Goal: Task Accomplishment & Management: Use online tool/utility

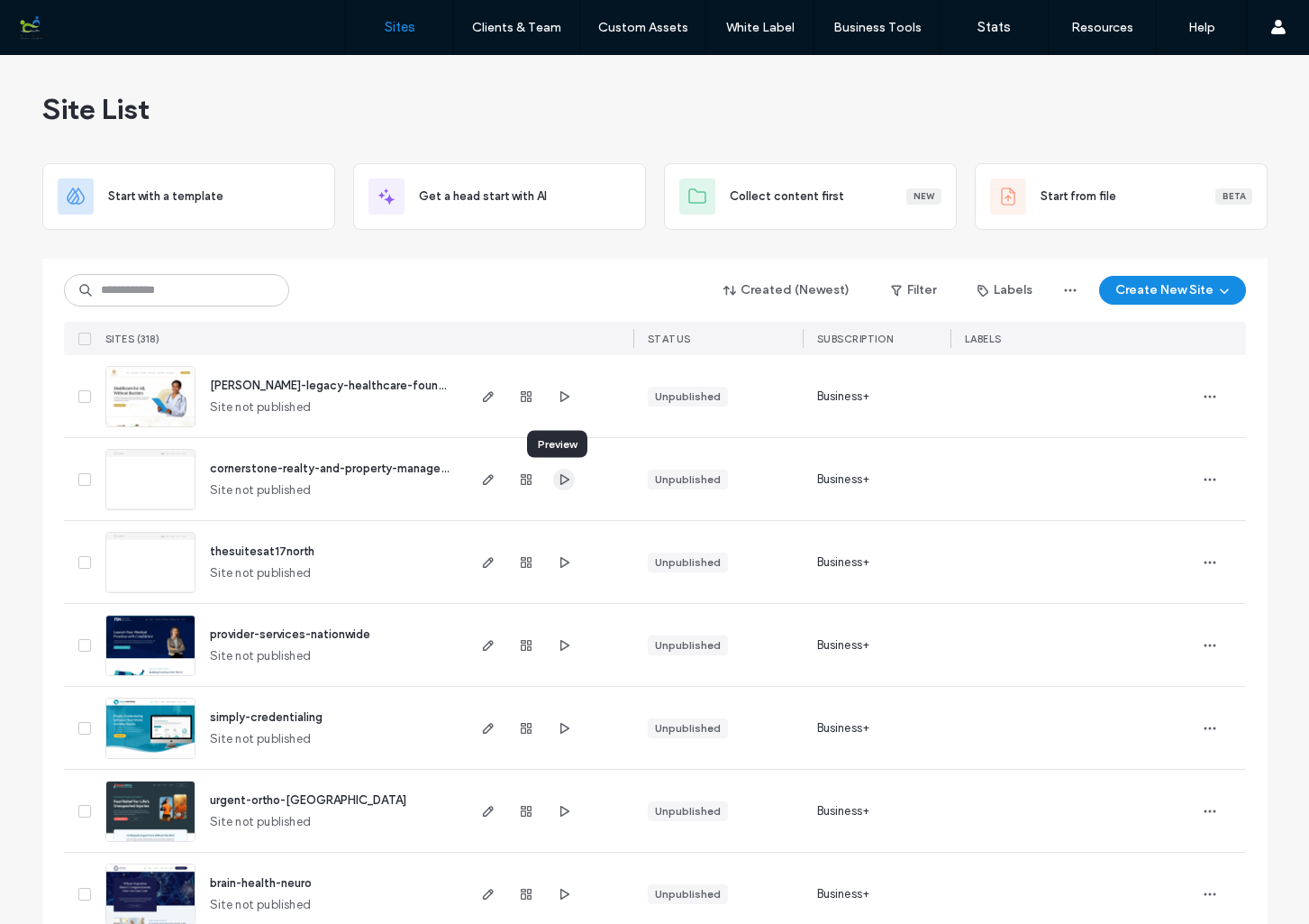
click at [560, 478] on use "button" at bounding box center [564, 478] width 9 height 11
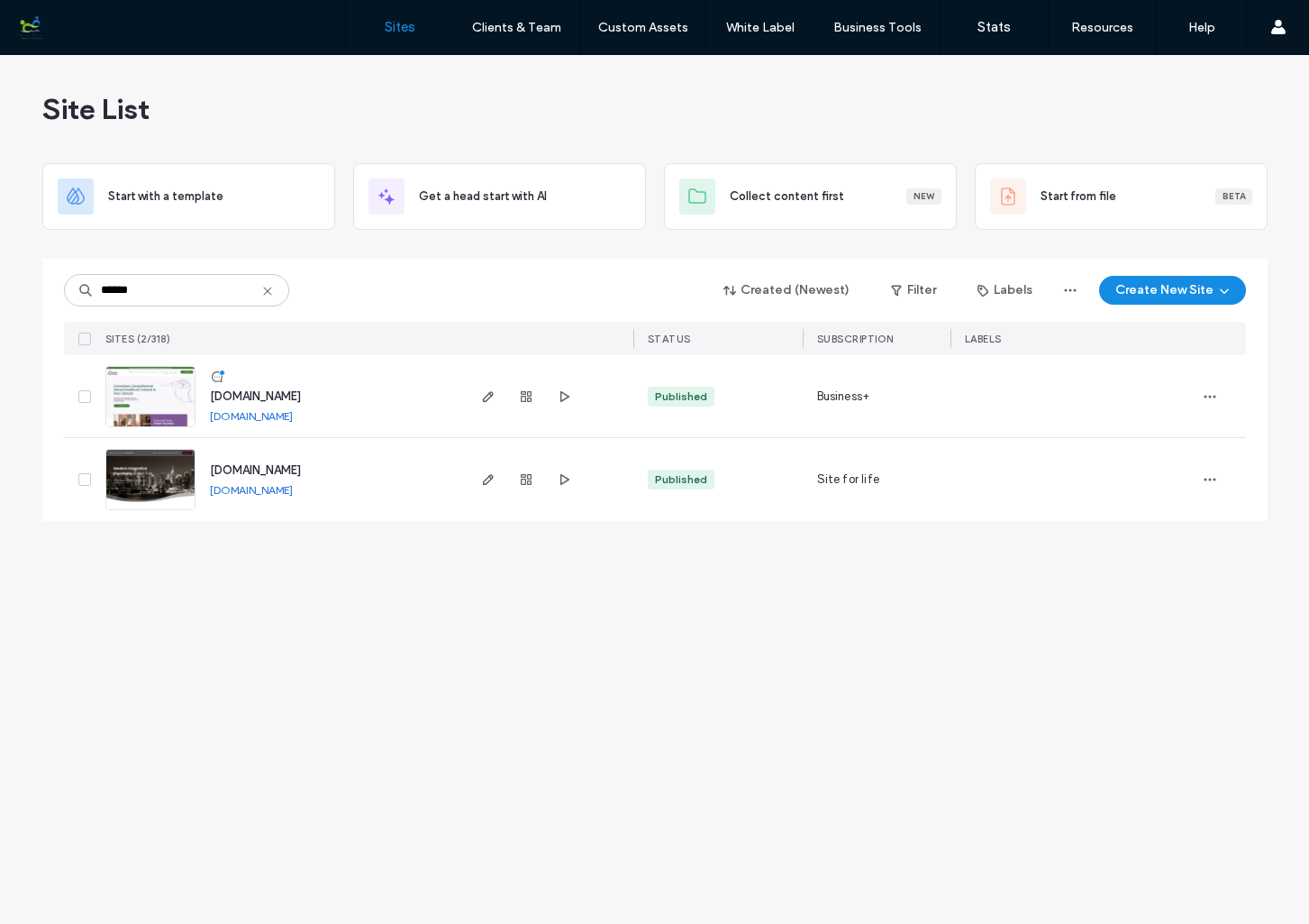
type input "******"
click at [168, 398] on img at bounding box center [150, 428] width 89 height 123
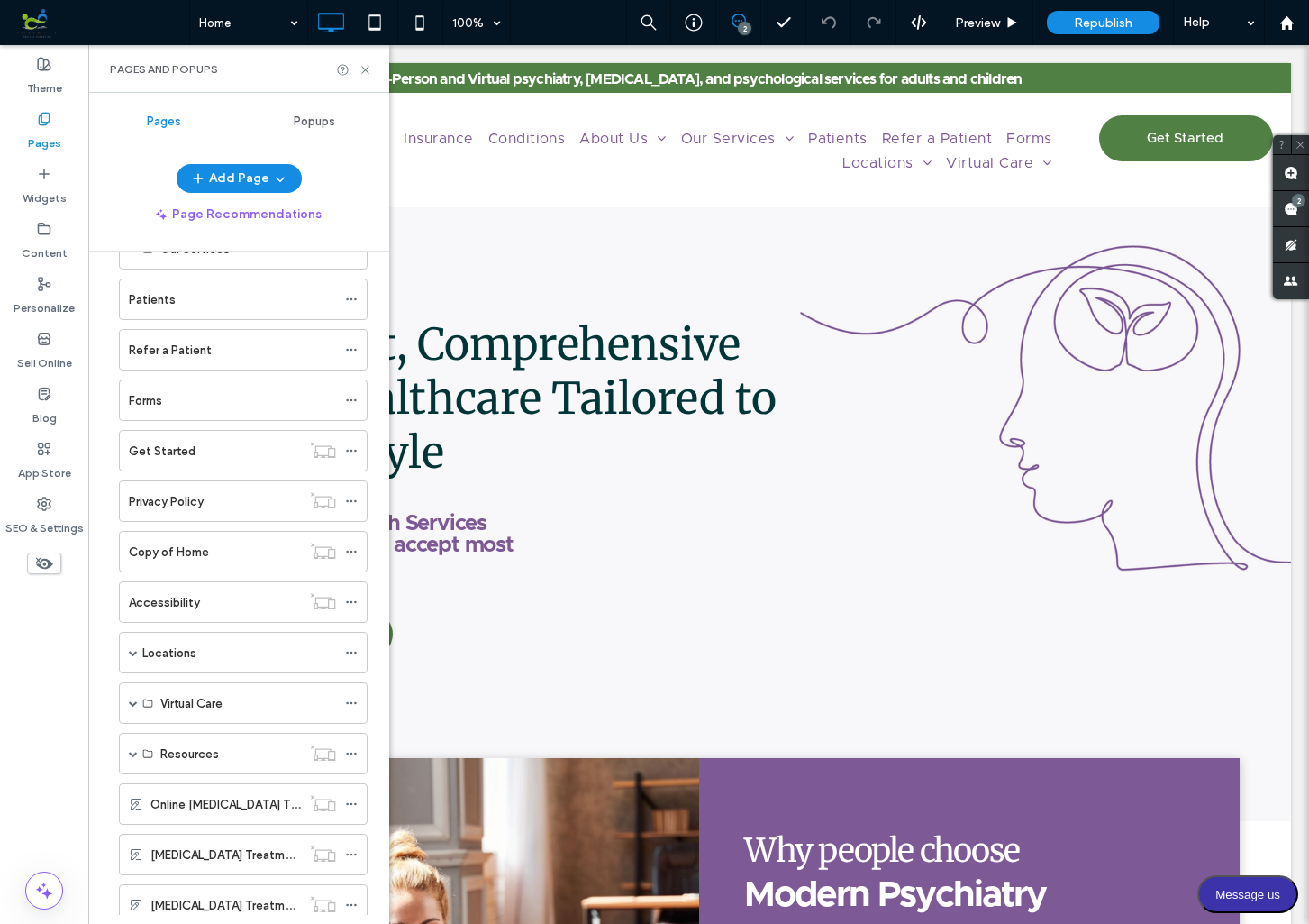
scroll to position [351, 0]
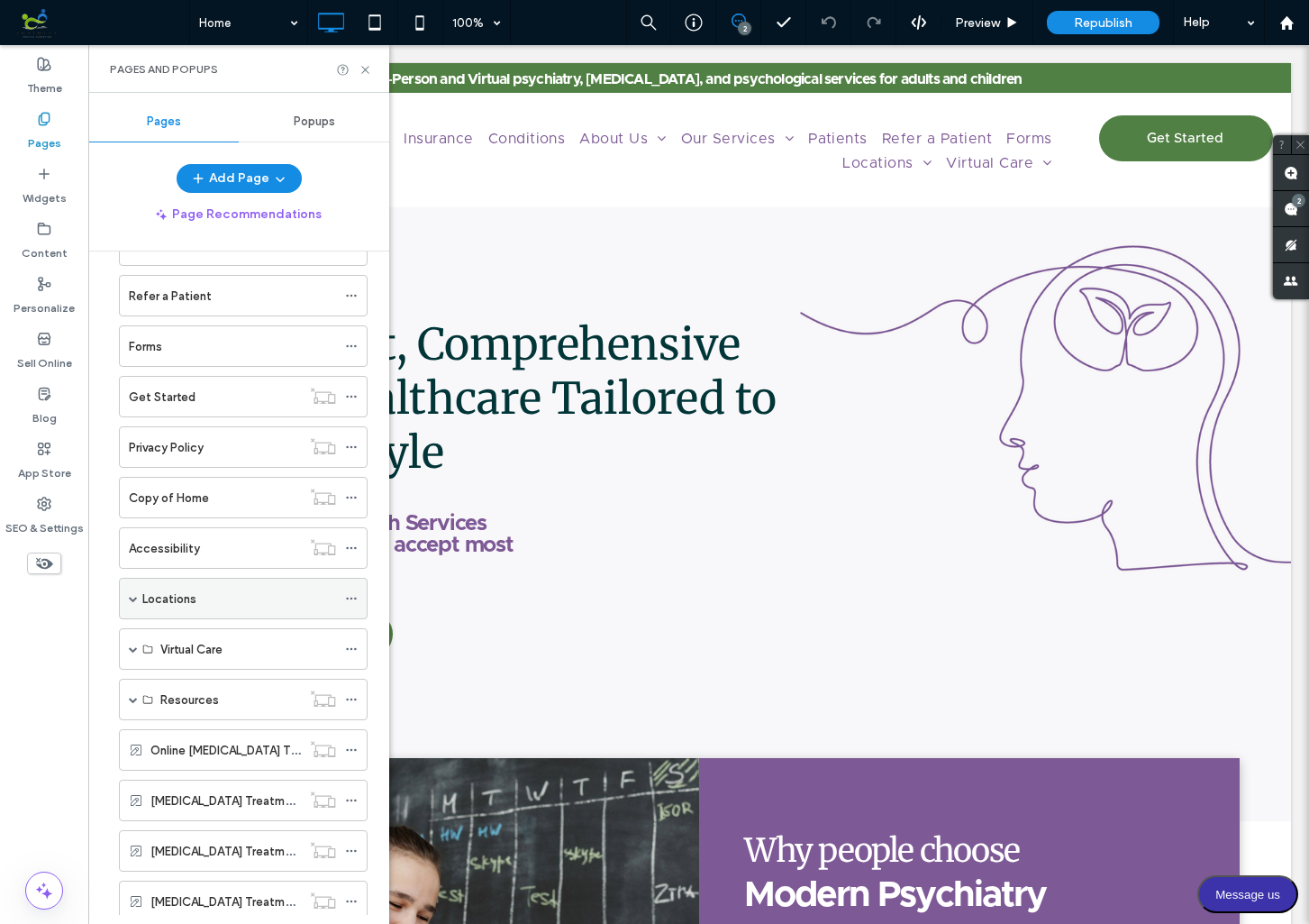
click at [134, 598] on span at bounding box center [134, 598] width 9 height 9
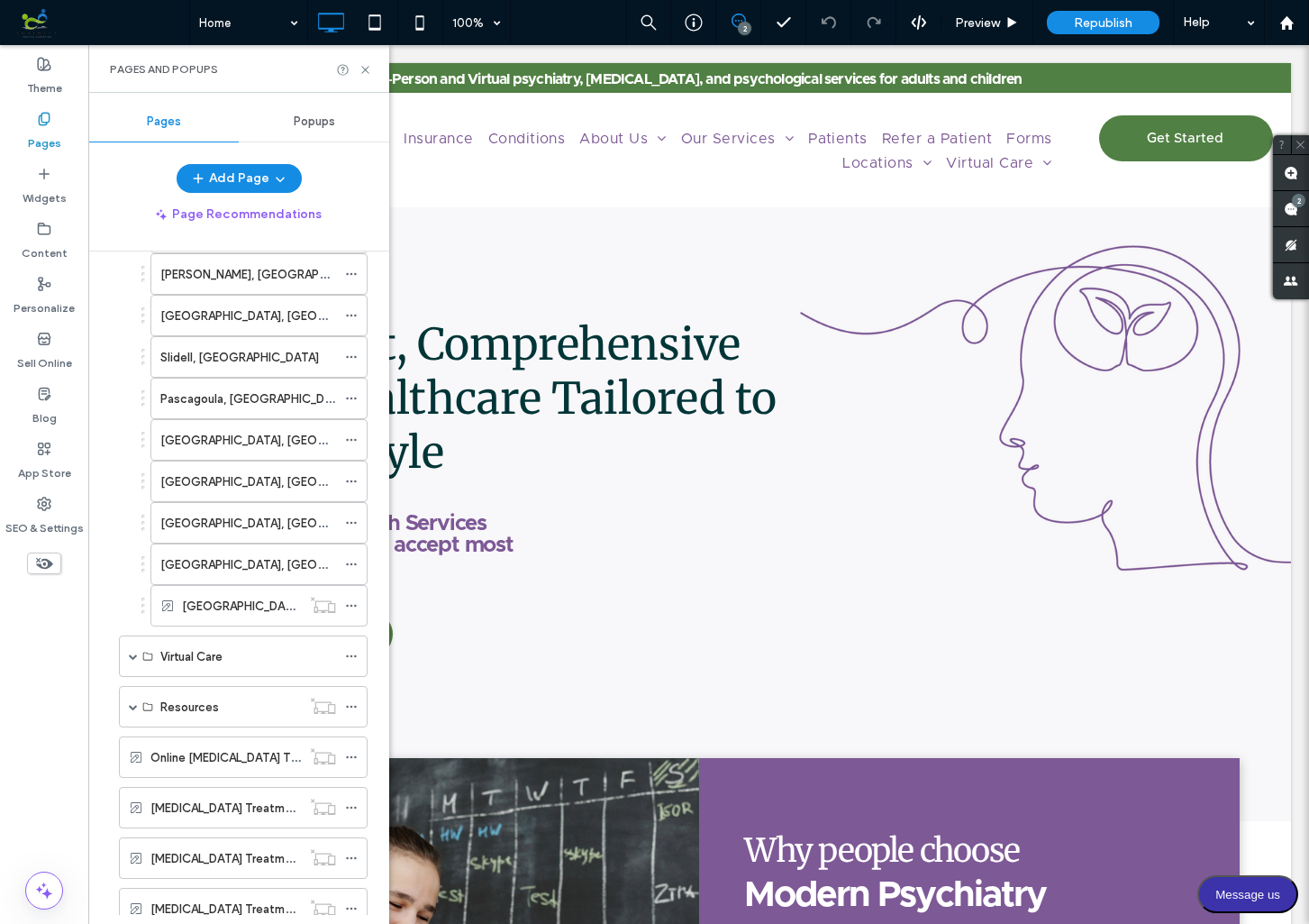
scroll to position [801, 0]
click at [225, 600] on label "[GEOGRAPHIC_DATA], [GEOGRAPHIC_DATA]" at bounding box center [306, 605] width 247 height 31
click at [353, 605] on icon at bounding box center [351, 605] width 13 height 13
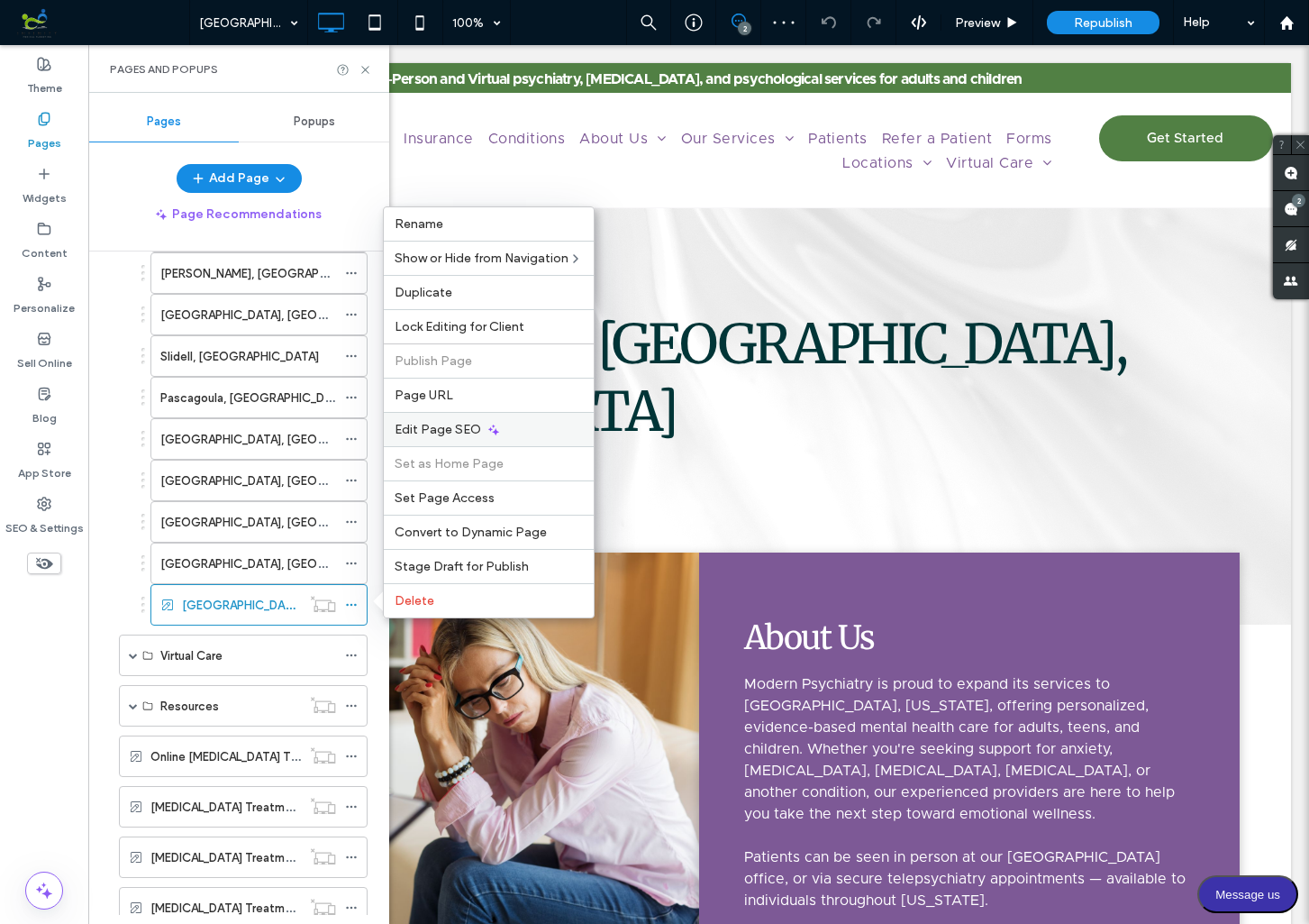
click at [465, 429] on span "Edit Page SEO" at bounding box center [437, 429] width 87 height 16
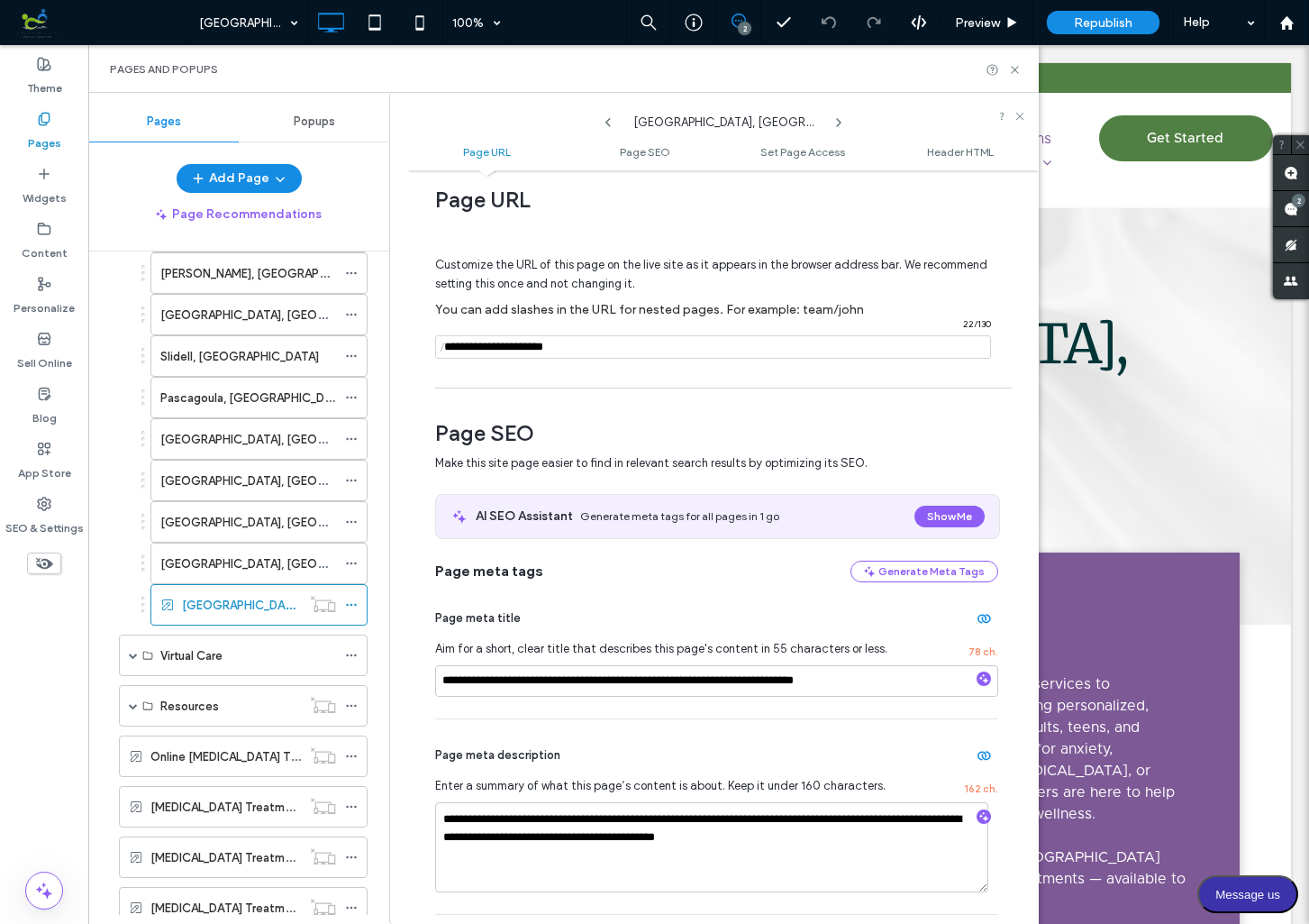
scroll to position [22, 0]
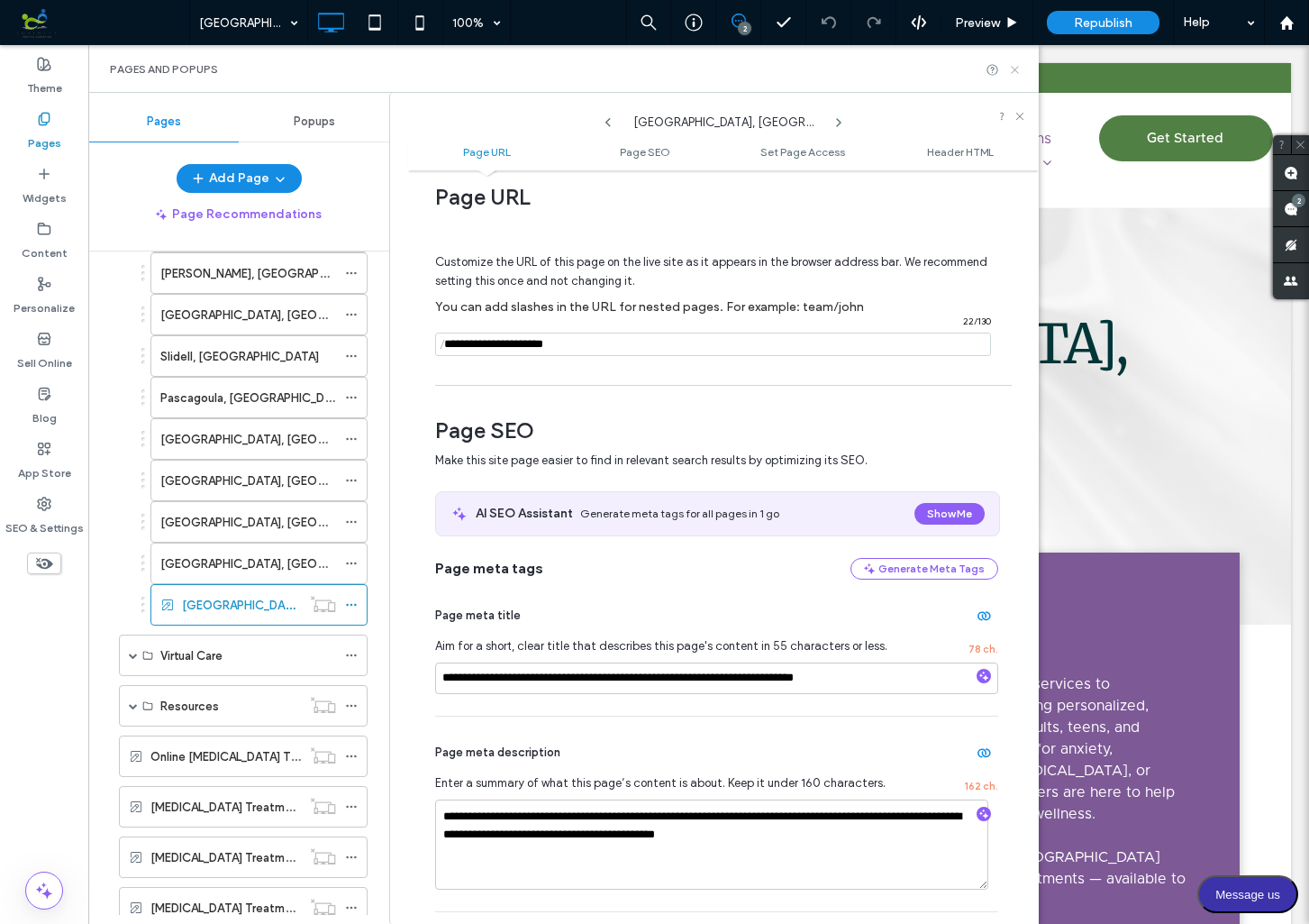
click at [1011, 70] on icon at bounding box center [1014, 70] width 14 height 14
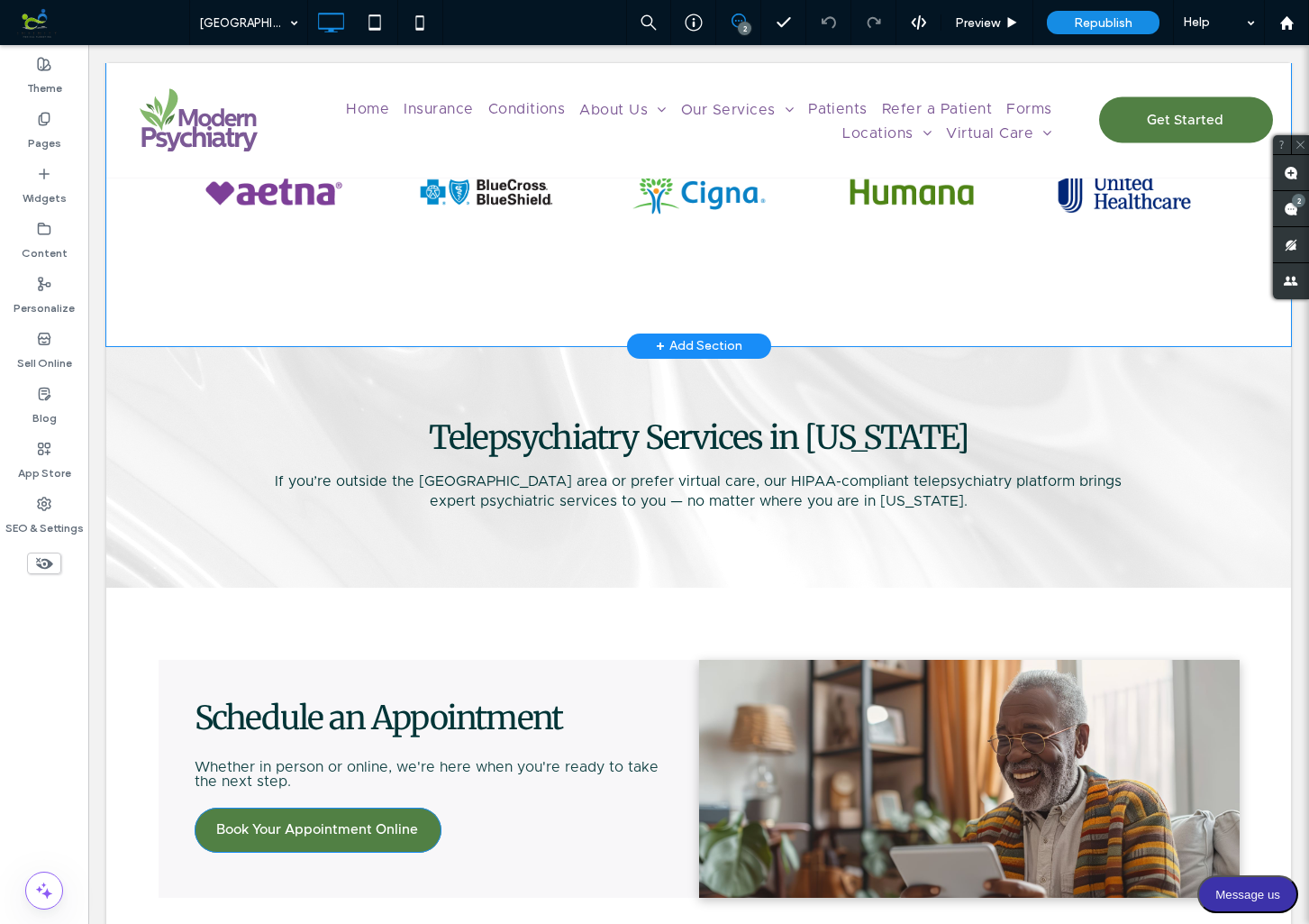
scroll to position [3442, 0]
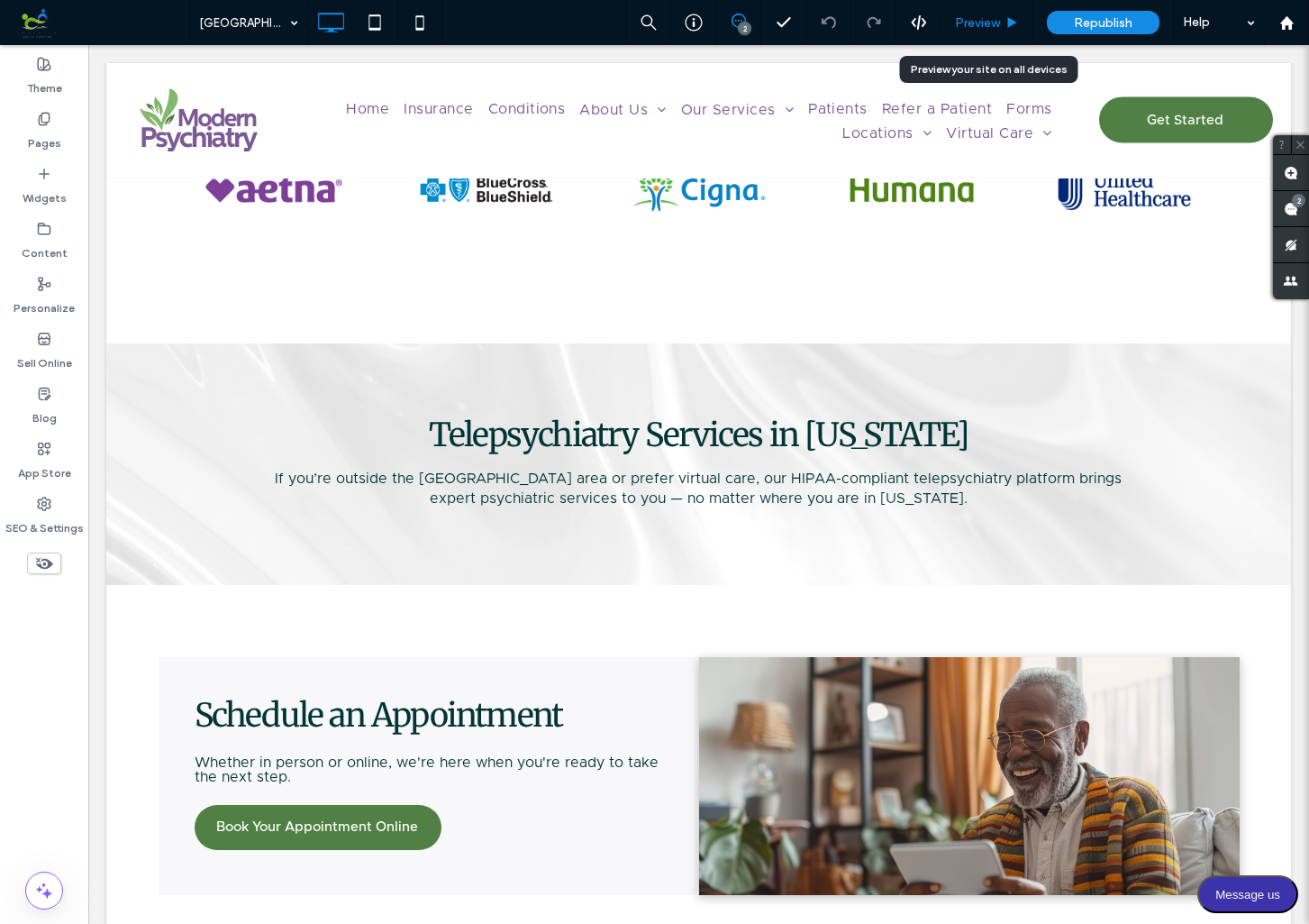
click at [976, 21] on span "Preview" at bounding box center [977, 23] width 45 height 16
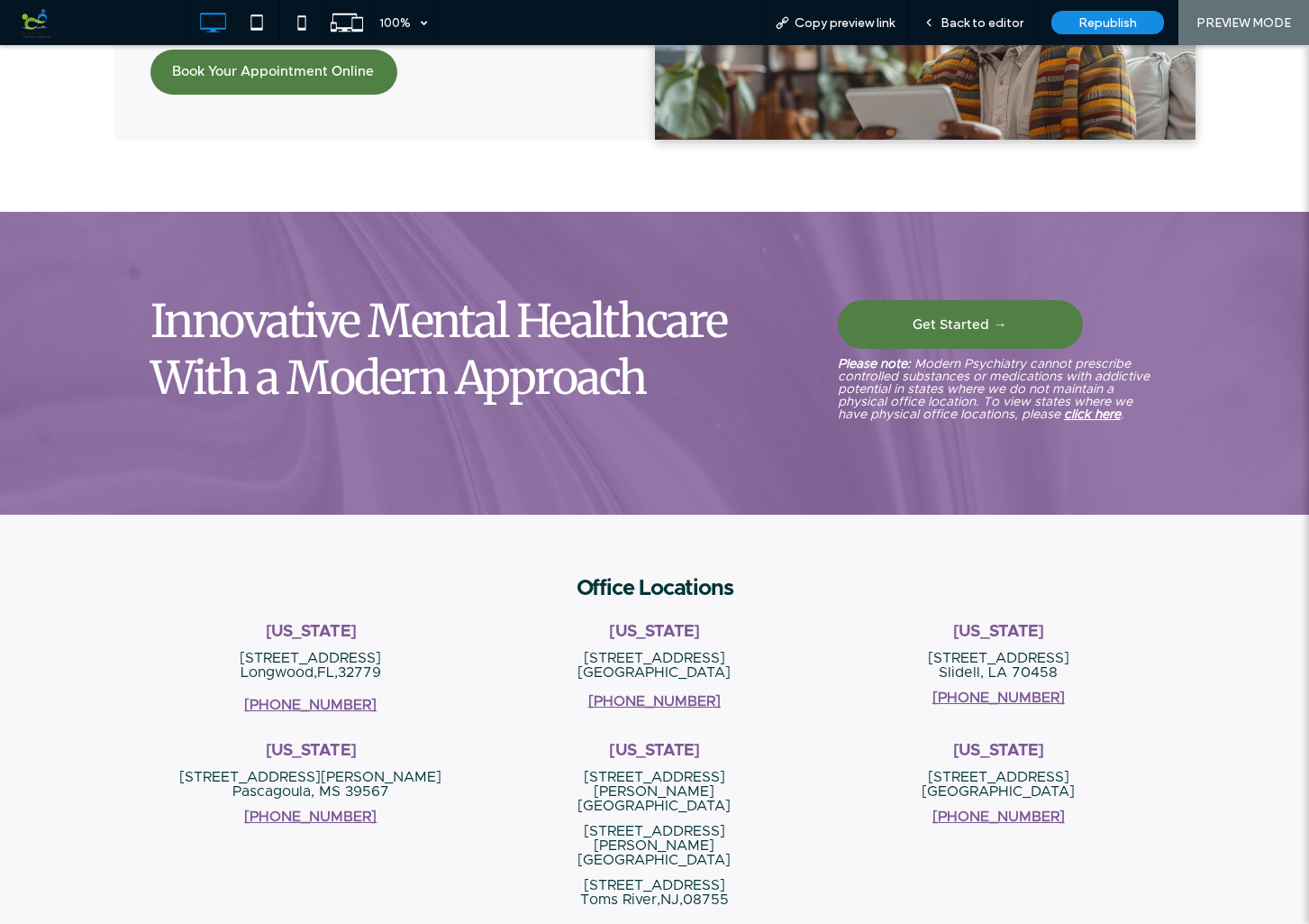
scroll to position [4842, 0]
